Goal: Task Accomplishment & Management: Manage account settings

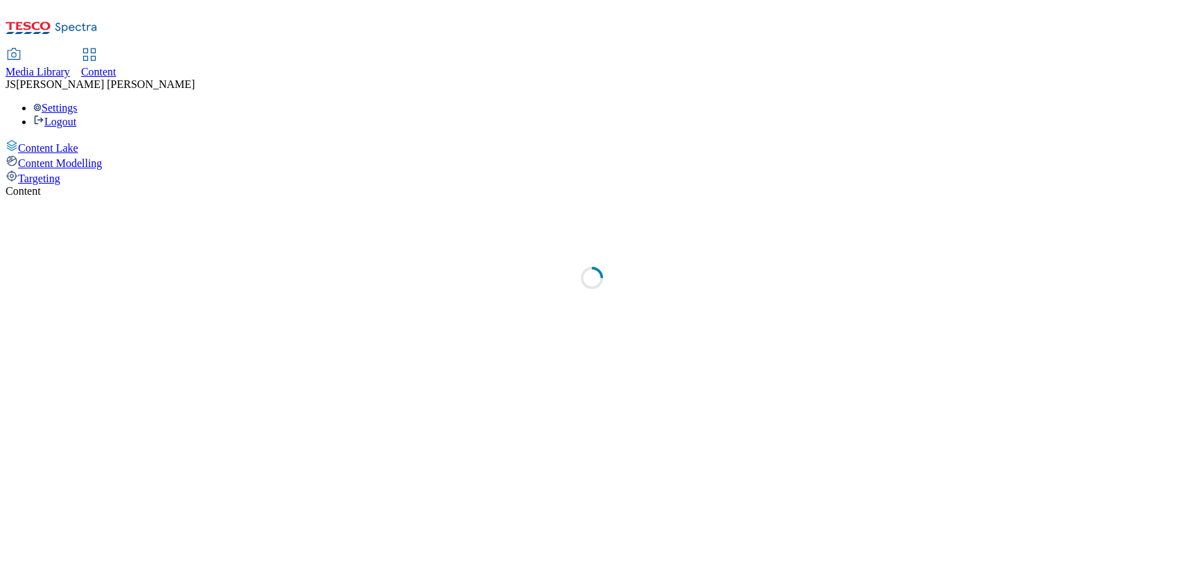
select select "ghs-uk"
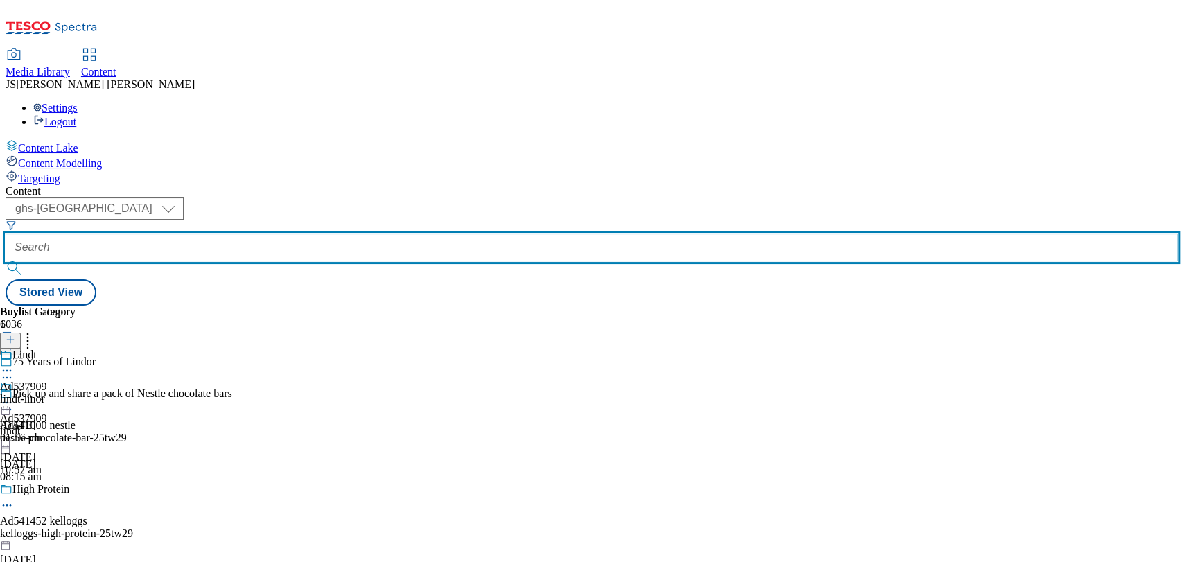
click at [357, 234] on input "text" at bounding box center [592, 248] width 1172 height 28
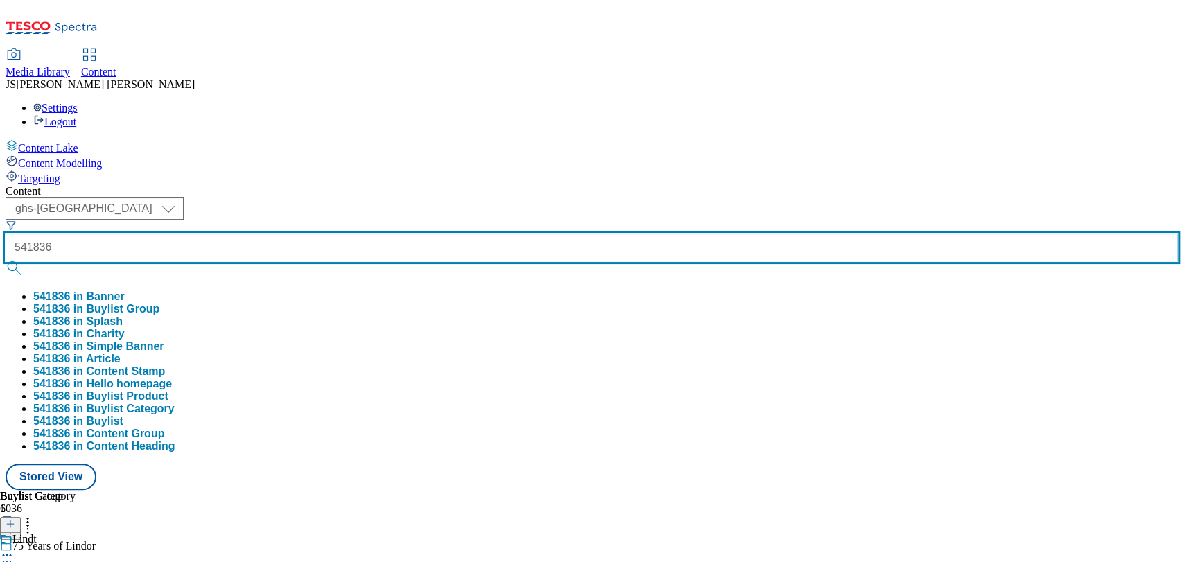
type input "541836"
click at [6, 261] on button "submit" at bounding box center [15, 268] width 19 height 14
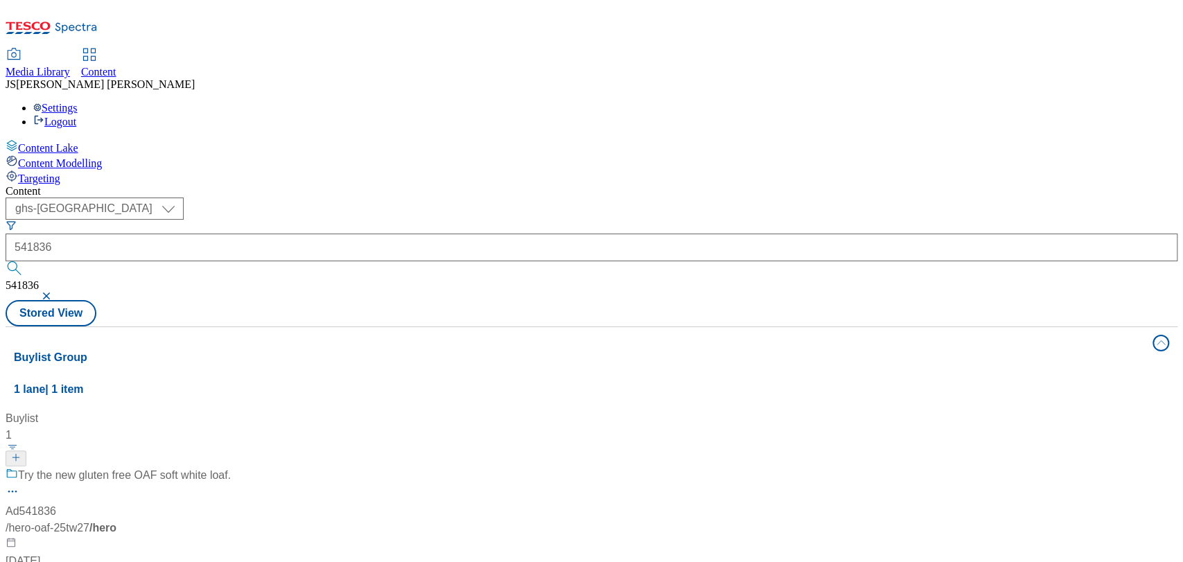
click at [652, 410] on div "Buylist 1 Try the new gluten free OAF soft white loaf. Ad541836 / hero-oaf-25tw…" at bounding box center [592, 410] width 1156 height 0
click at [231, 467] on span "Try the new gluten free OAF soft white loaf." at bounding box center [124, 475] width 213 height 17
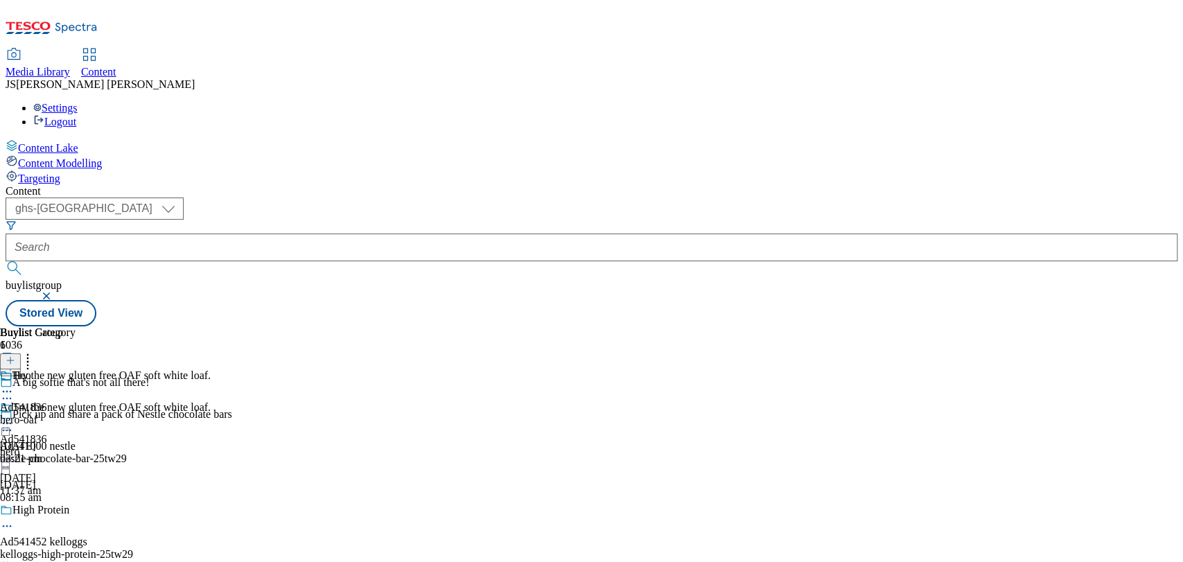
click at [76, 369] on div "Heo Ad541836 hero-oaf 18 Aug 2025 03:21 pm" at bounding box center [38, 417] width 76 height 96
click at [14, 417] on icon at bounding box center [7, 424] width 14 height 14
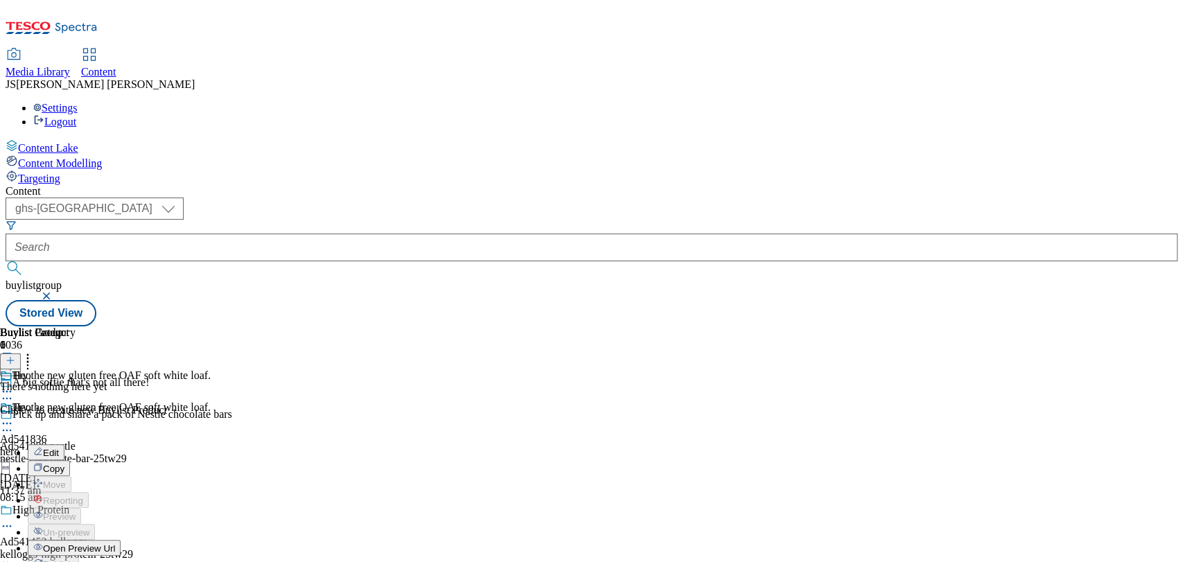
click at [167, 381] on div "There's nothing here yet Click + to create new Buylist Product" at bounding box center [83, 399] width 167 height 36
click at [21, 354] on button at bounding box center [10, 362] width 21 height 16
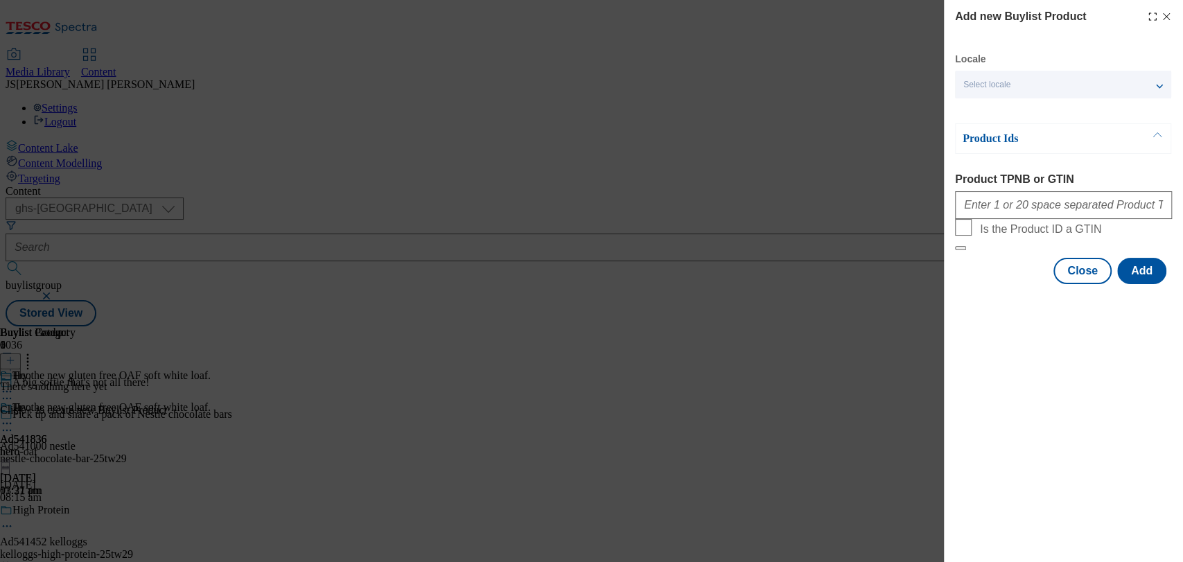
click at [1004, 93] on div "Select locale" at bounding box center [1063, 85] width 216 height 28
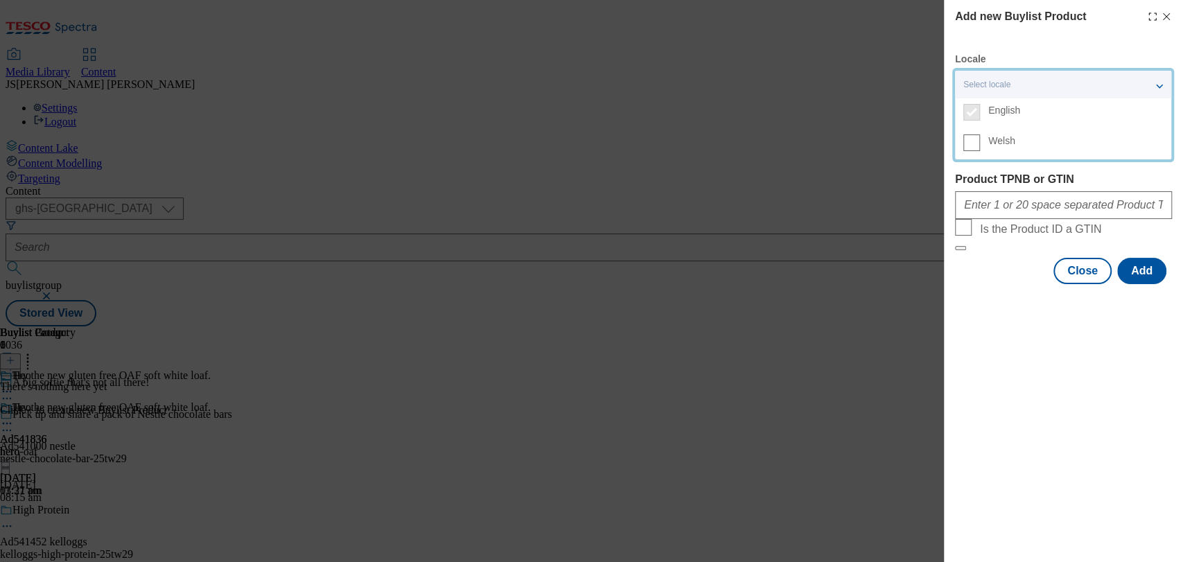
click at [1016, 349] on div "Add new Buylist Product Locale Select locale English Welsh Product Ids Product …" at bounding box center [1063, 281] width 239 height 562
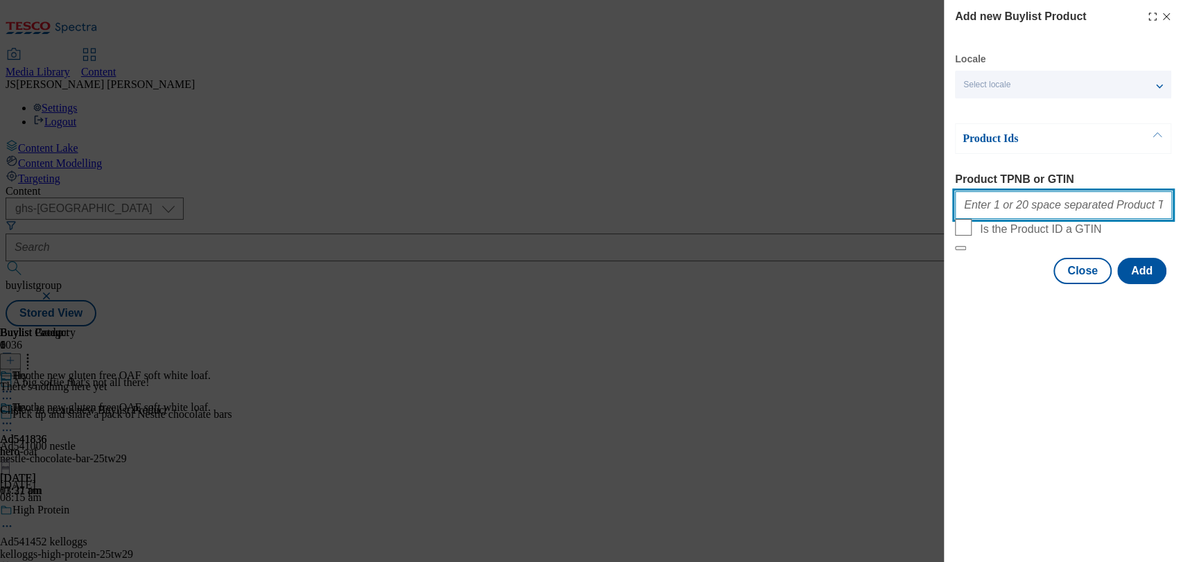
click at [1004, 207] on input "Product TPNB or GTIN" at bounding box center [1063, 205] width 217 height 28
paste input "096094824"
type input "096094824"
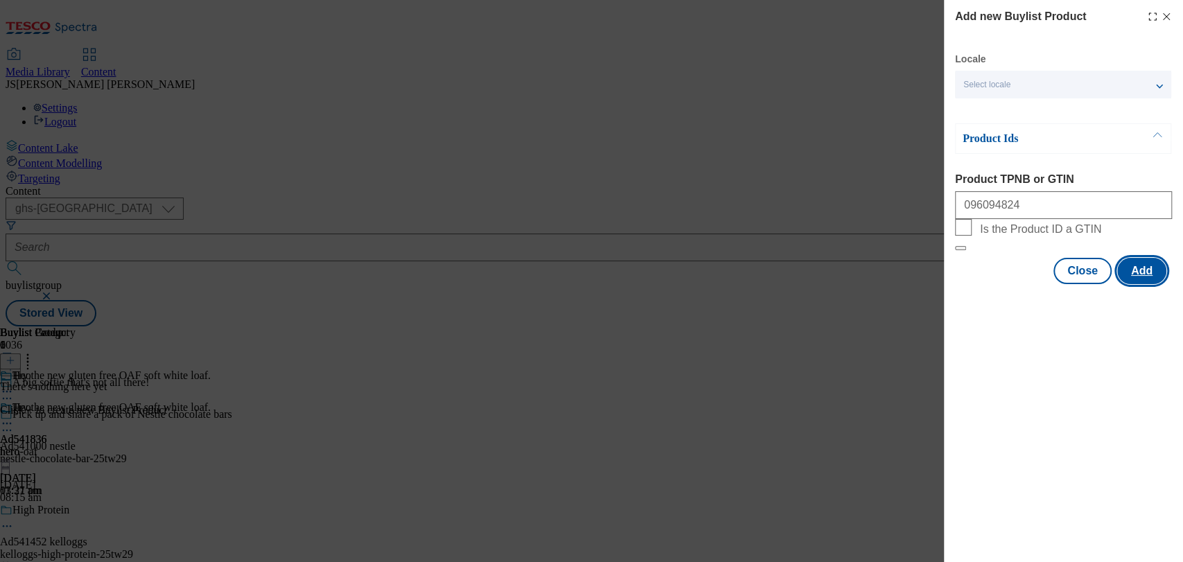
click at [1146, 284] on button "Add" at bounding box center [1141, 271] width 49 height 26
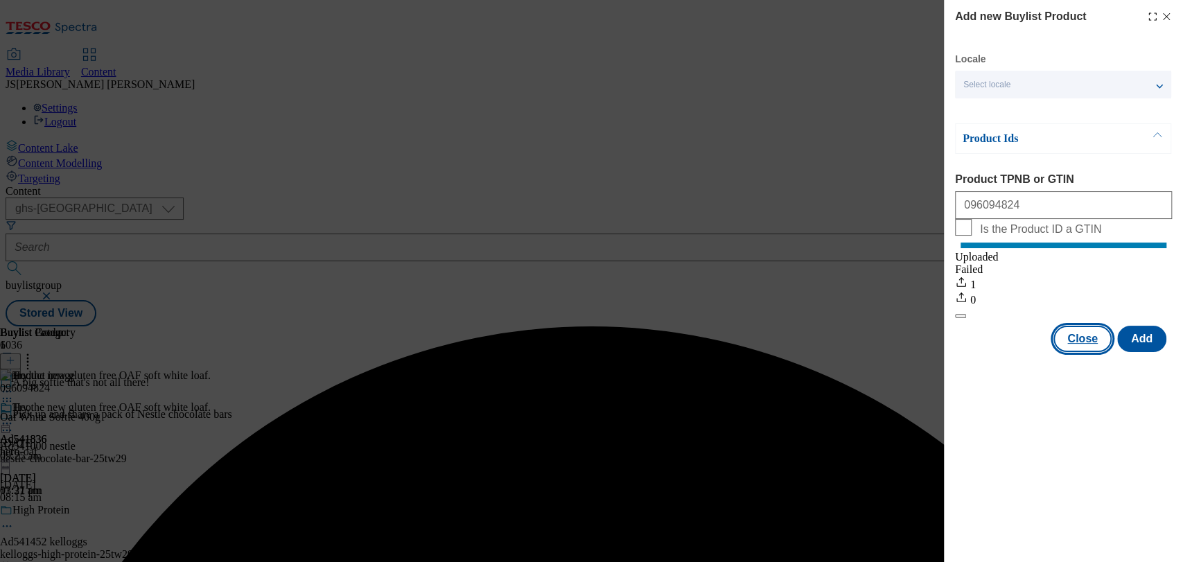
click at [1081, 345] on button "Close" at bounding box center [1083, 339] width 58 height 26
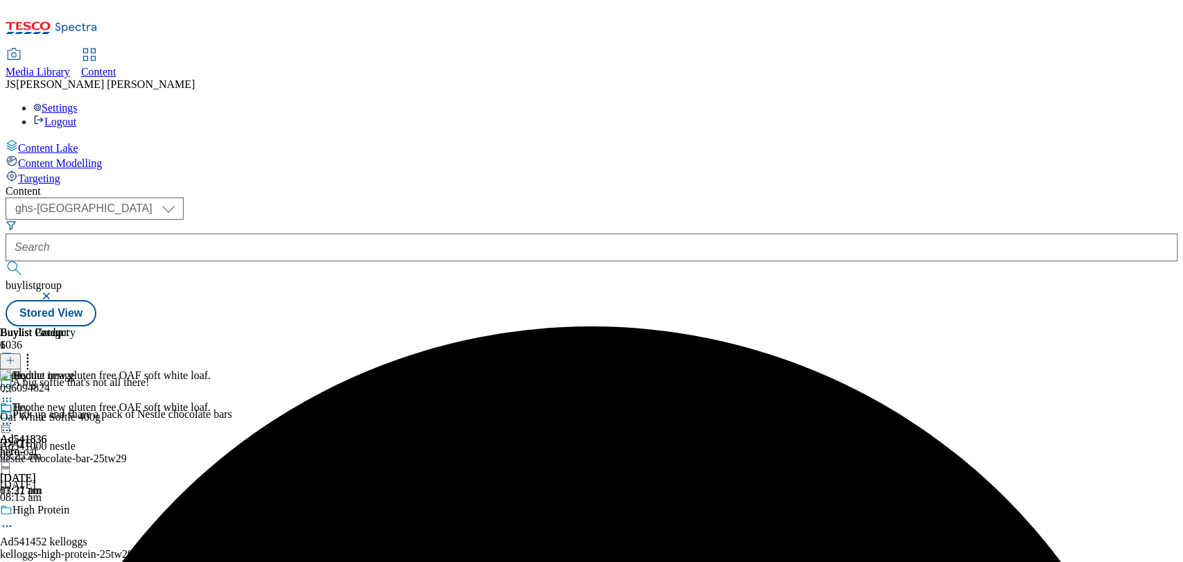
click at [14, 417] on icon at bounding box center [7, 424] width 14 height 14
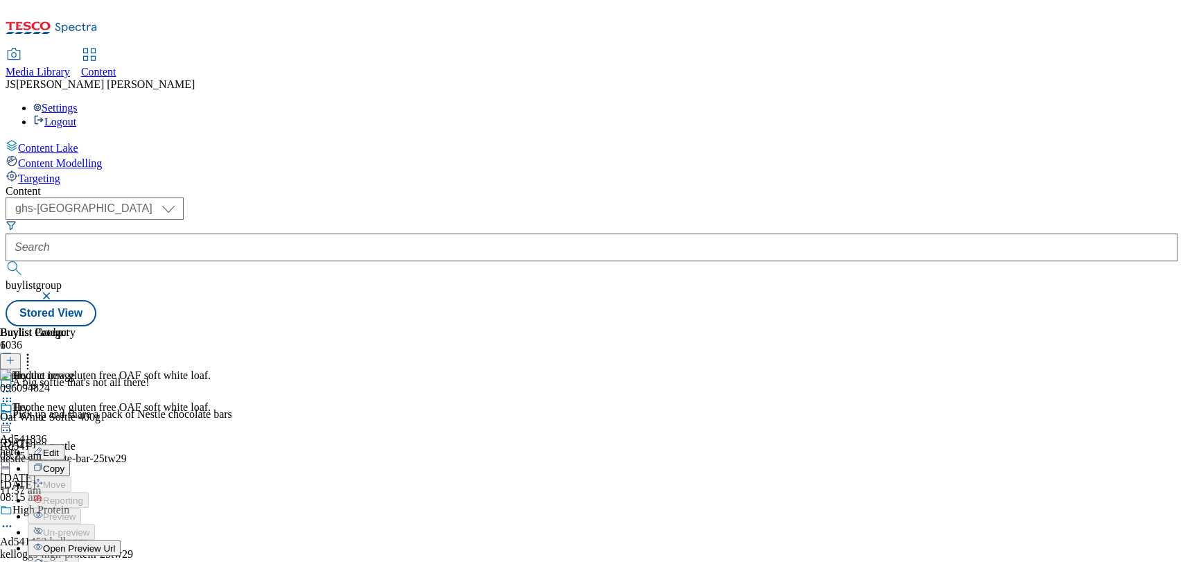
click at [14, 417] on icon at bounding box center [7, 424] width 14 height 14
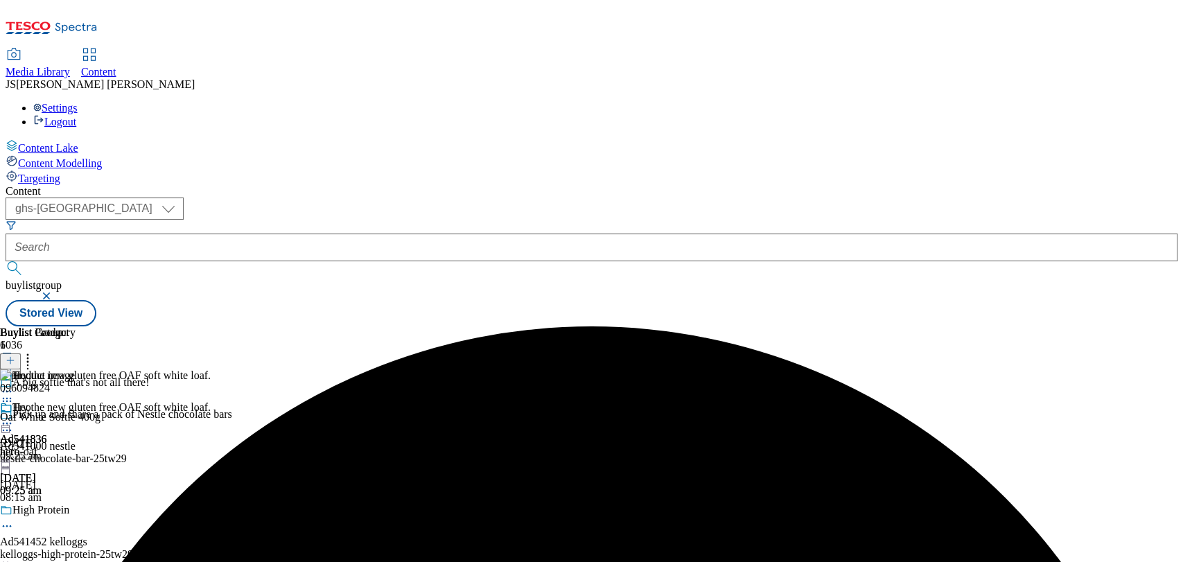
click at [14, 417] on icon at bounding box center [7, 424] width 14 height 14
click at [73, 559] on span "Publish" at bounding box center [58, 564] width 30 height 10
click at [50, 382] on span "096094824" at bounding box center [25, 388] width 50 height 12
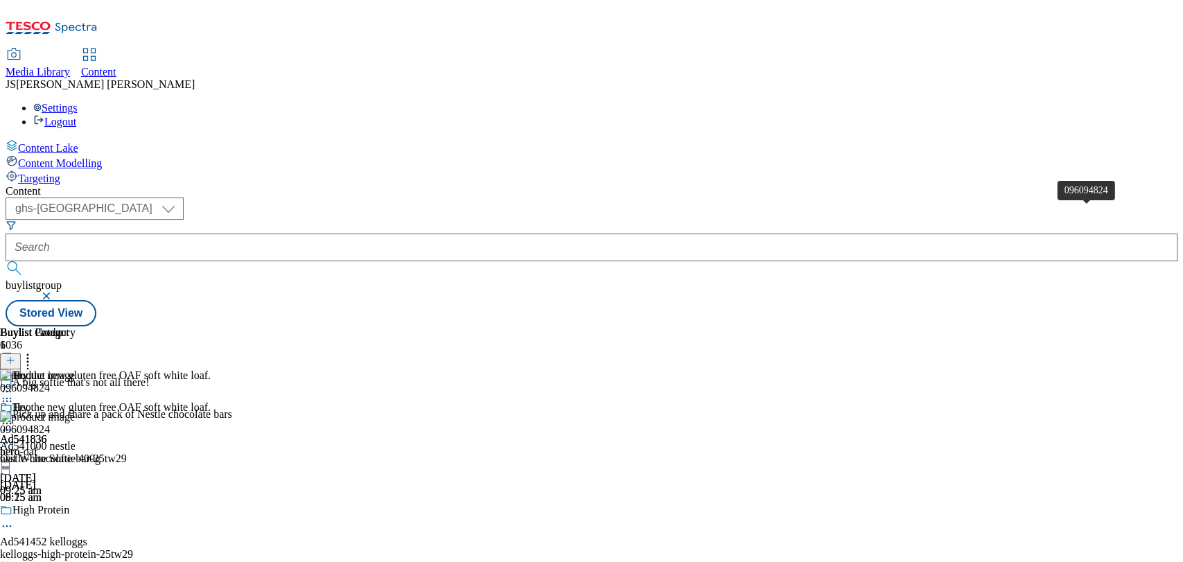
click at [14, 436] on icon at bounding box center [7, 443] width 14 height 14
click at [931, 185] on div "Content" at bounding box center [592, 191] width 1172 height 12
click at [8, 423] on circle at bounding box center [7, 424] width 2 height 2
click at [115, 543] on span "Open Preview Url" at bounding box center [79, 548] width 72 height 10
click at [14, 417] on icon at bounding box center [7, 424] width 14 height 14
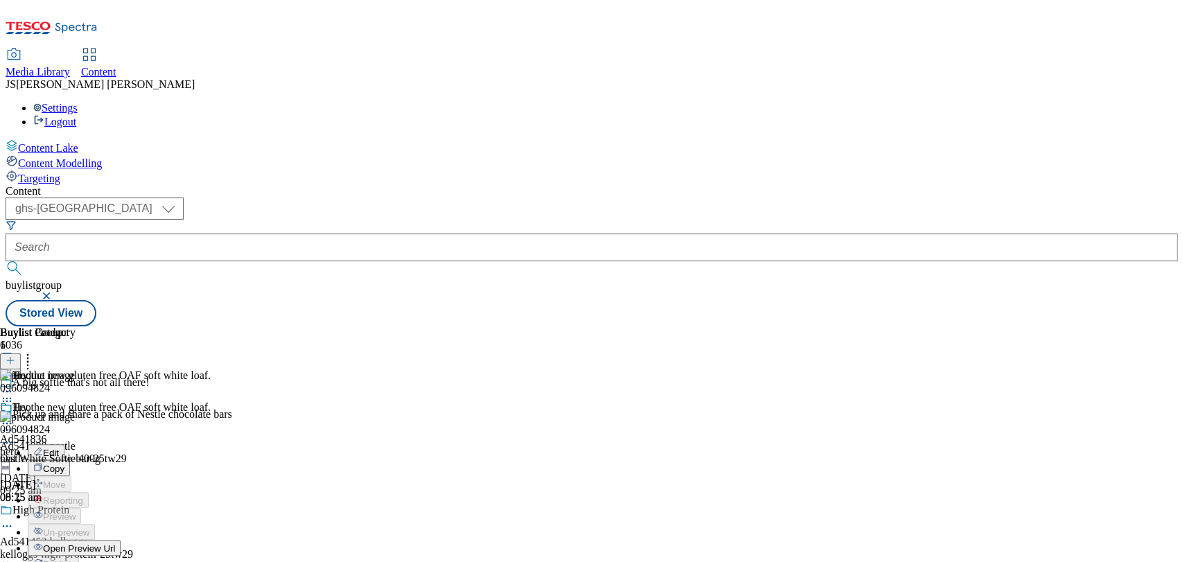
click at [101, 465] on div at bounding box center [50, 465] width 101 height 0
click at [14, 417] on icon at bounding box center [7, 424] width 14 height 14
click at [121, 423] on div "Heo Edit Copy Move Reporting Preview Un-preview Open Preview Url Publish Un-pub…" at bounding box center [60, 539] width 121 height 277
click at [14, 417] on icon at bounding box center [7, 424] width 14 height 14
click at [115, 543] on span "Open Preview Url" at bounding box center [79, 548] width 72 height 10
